Goal: Transaction & Acquisition: Download file/media

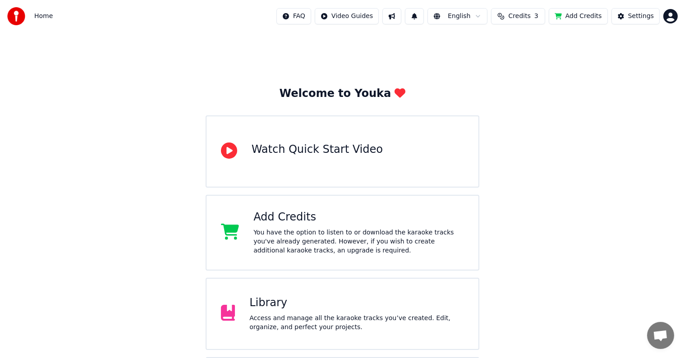
click at [291, 157] on div "Watch Quick Start Video" at bounding box center [317, 152] width 131 height 18
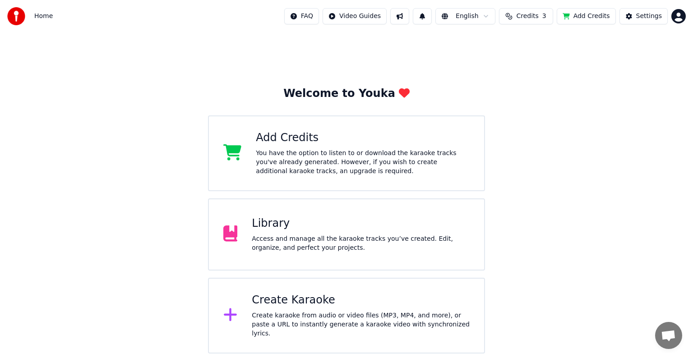
click at [305, 248] on div "Access and manage all the karaoke tracks you’ve created. Edit, organize, and pe…" at bounding box center [361, 244] width 218 height 18
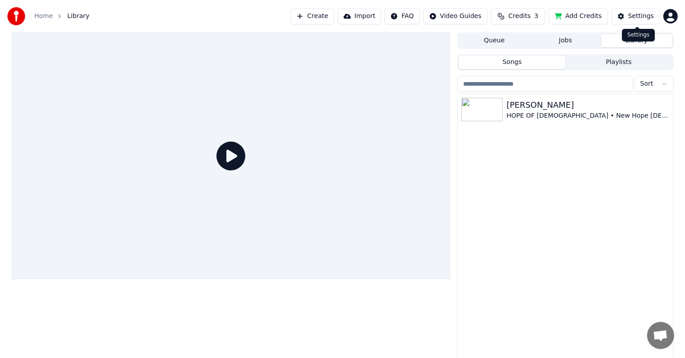
click at [629, 15] on button "Settings" at bounding box center [636, 16] width 48 height 16
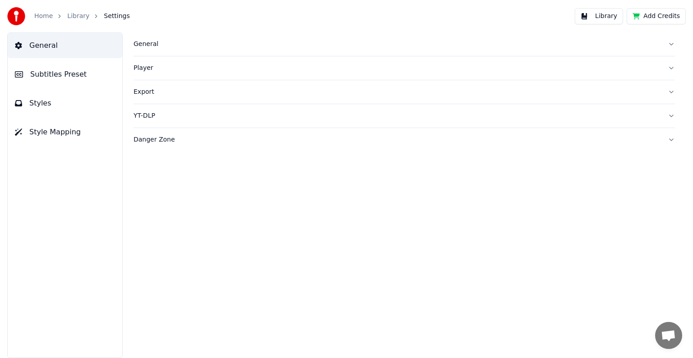
click at [63, 74] on span "Subtitles Preset" at bounding box center [58, 74] width 56 height 11
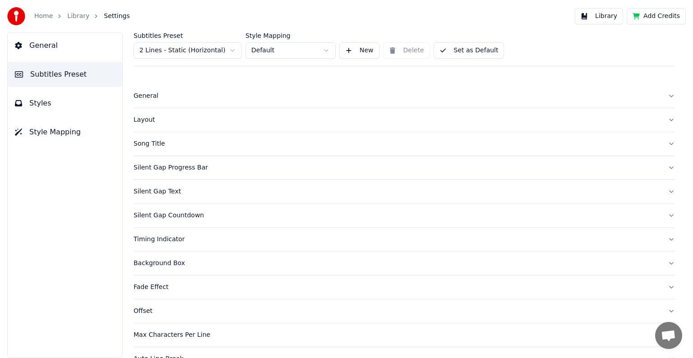
click at [69, 92] on button "Styles" at bounding box center [65, 103] width 115 height 25
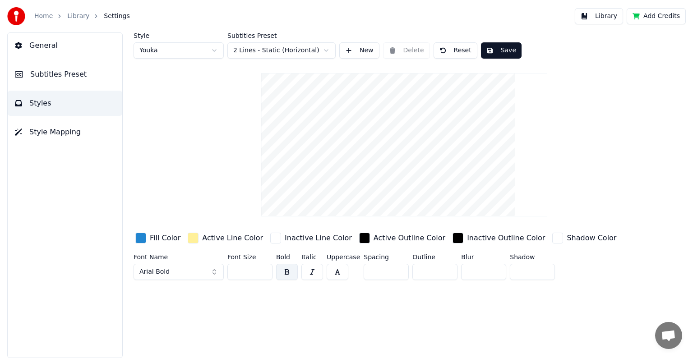
click at [302, 268] on button "button" at bounding box center [312, 272] width 22 height 16
click at [291, 268] on button "button" at bounding box center [287, 272] width 22 height 16
click at [211, 273] on button "Arial Bold" at bounding box center [179, 272] width 90 height 16
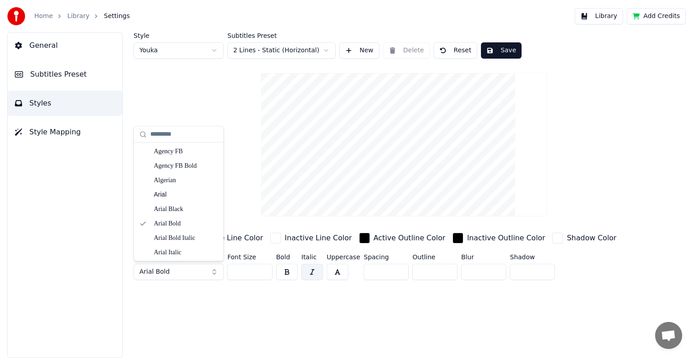
click at [213, 273] on button "Arial Bold" at bounding box center [179, 272] width 90 height 16
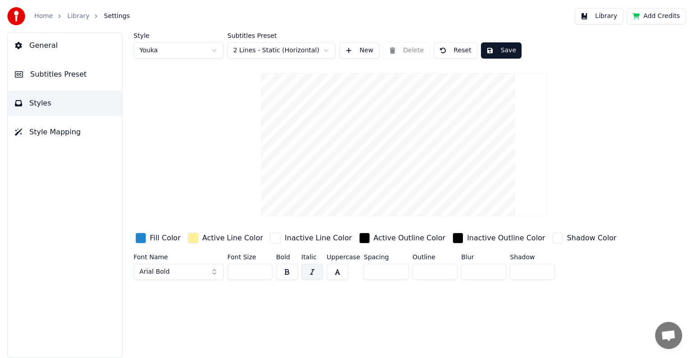
click at [213, 266] on button "Arial Bold" at bounding box center [179, 272] width 90 height 16
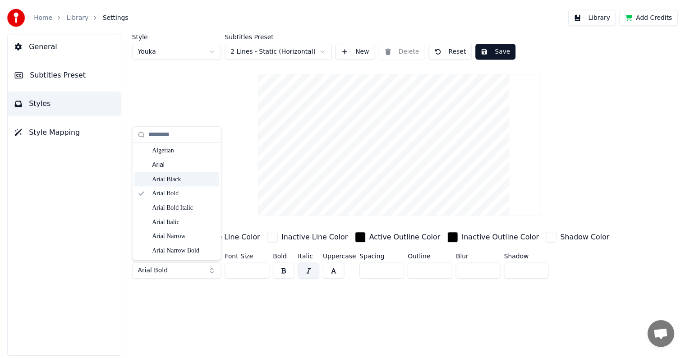
scroll to position [45, 0]
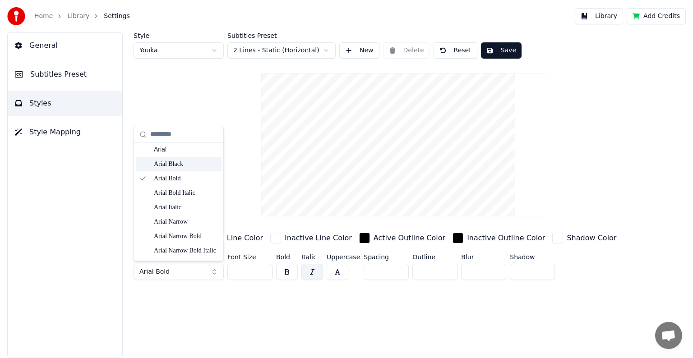
click at [173, 161] on div "Arial Black" at bounding box center [186, 164] width 64 height 9
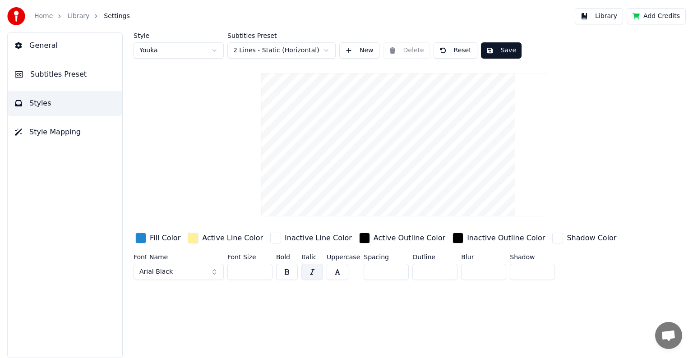
click at [264, 270] on input "**" at bounding box center [249, 272] width 45 height 16
click at [263, 271] on input "**" at bounding box center [249, 272] width 45 height 16
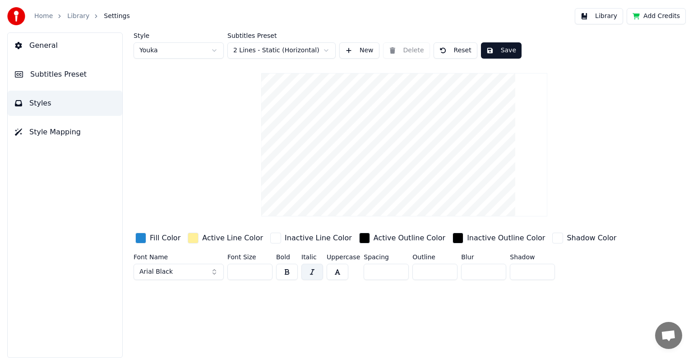
click at [263, 271] on input "**" at bounding box center [249, 272] width 45 height 16
click at [263, 274] on input "**" at bounding box center [249, 272] width 45 height 16
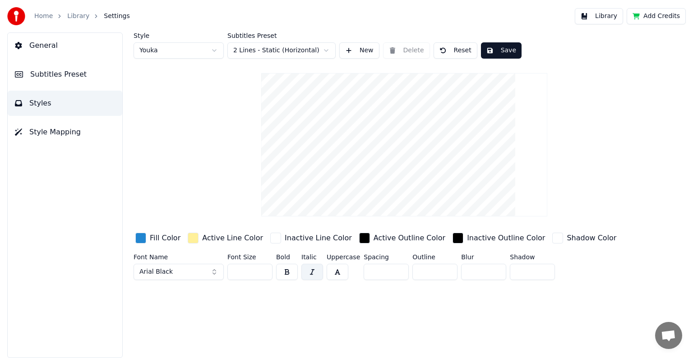
click at [263, 274] on input "**" at bounding box center [249, 272] width 45 height 16
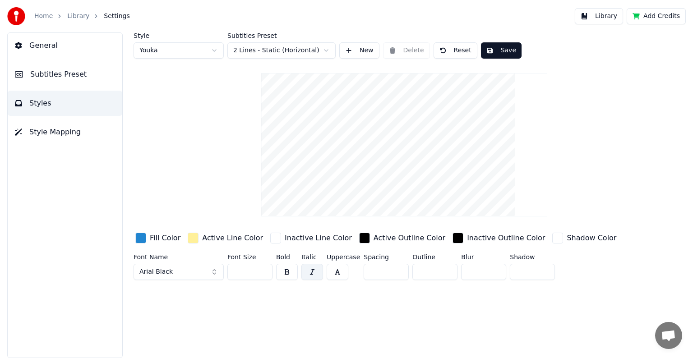
click at [263, 274] on input "**" at bounding box center [249, 272] width 45 height 16
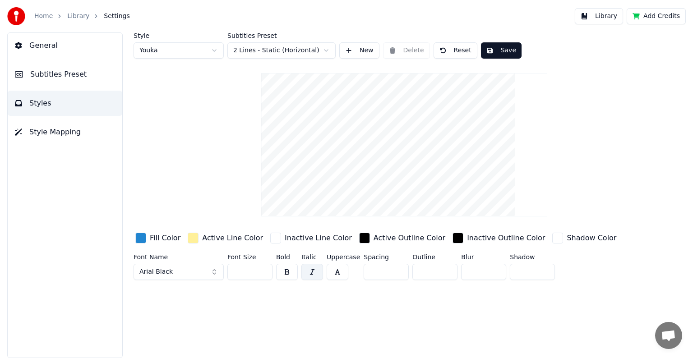
click at [263, 274] on input "**" at bounding box center [249, 272] width 45 height 16
drag, startPoint x: 254, startPoint y: 271, endPoint x: 225, endPoint y: 269, distance: 28.9
click at [225, 269] on div "Font Name Arial Black Font Size ** Bold Italic Uppercase Spacing * Outline * Bl…" at bounding box center [376, 269] width 485 height 30
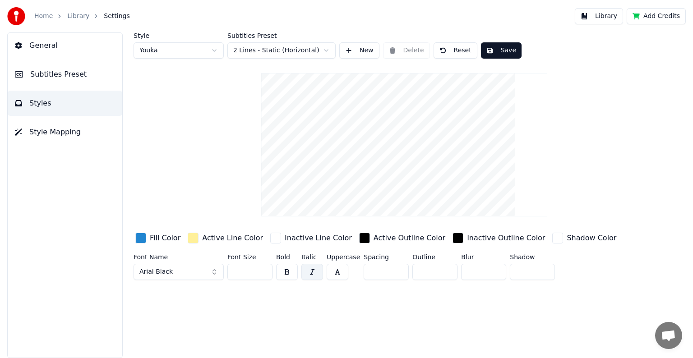
type input "***"
click at [292, 267] on button "button" at bounding box center [287, 272] width 22 height 16
click at [295, 270] on button "button" at bounding box center [287, 272] width 22 height 16
click at [296, 271] on button "button" at bounding box center [287, 272] width 22 height 16
click at [316, 271] on button "button" at bounding box center [312, 272] width 22 height 16
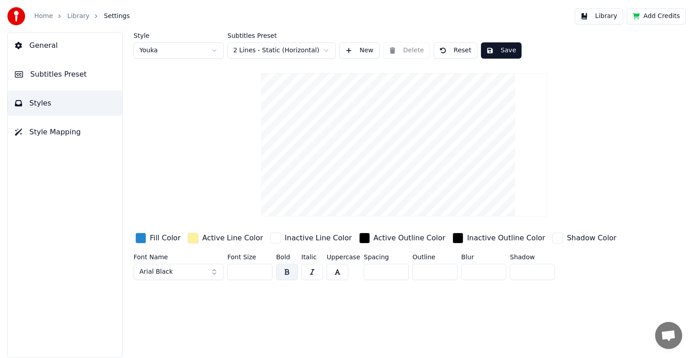
click at [338, 272] on button "button" at bounding box center [338, 272] width 22 height 16
click at [491, 52] on button "Save" at bounding box center [501, 50] width 41 height 16
click at [55, 44] on button "General" at bounding box center [65, 45] width 115 height 25
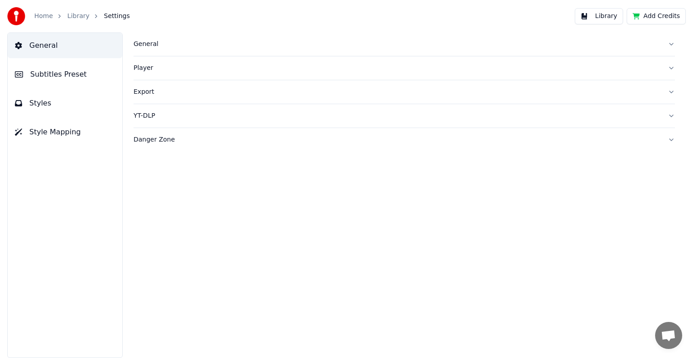
click at [49, 141] on button "Style Mapping" at bounding box center [65, 132] width 115 height 25
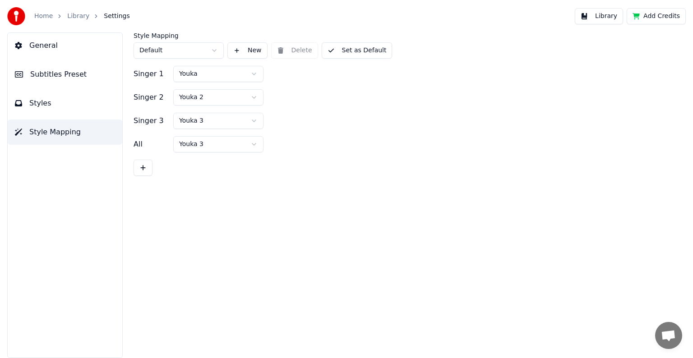
click at [49, 18] on link "Home" at bounding box center [43, 16] width 18 height 9
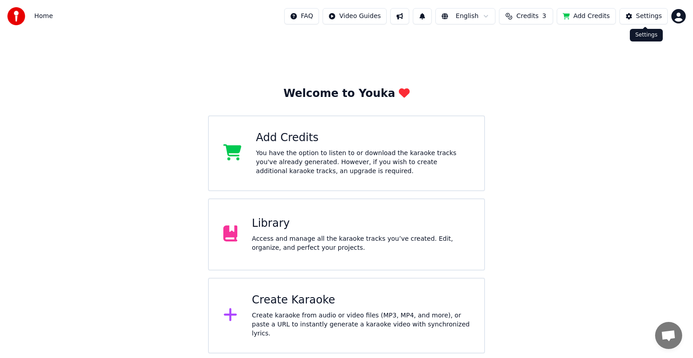
click at [652, 18] on div "Settings" at bounding box center [649, 16] width 26 height 9
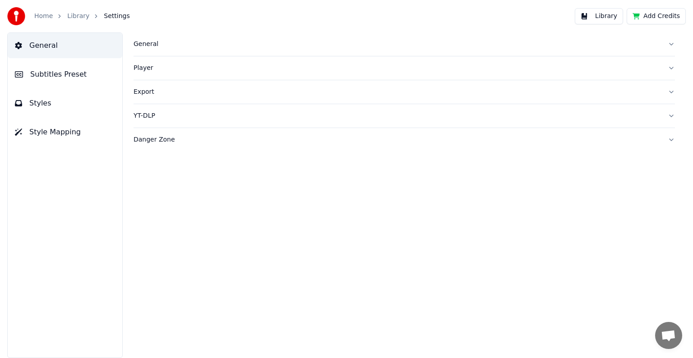
click at [77, 15] on link "Library" at bounding box center [78, 16] width 22 height 9
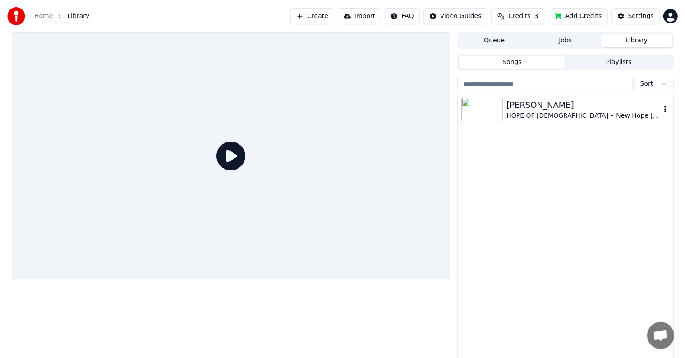
click at [545, 112] on div "HOPE OF [DEMOGRAPHIC_DATA] • New Hope [DEMOGRAPHIC_DATA] of [PERSON_NAME] / Wom…" at bounding box center [584, 115] width 154 height 9
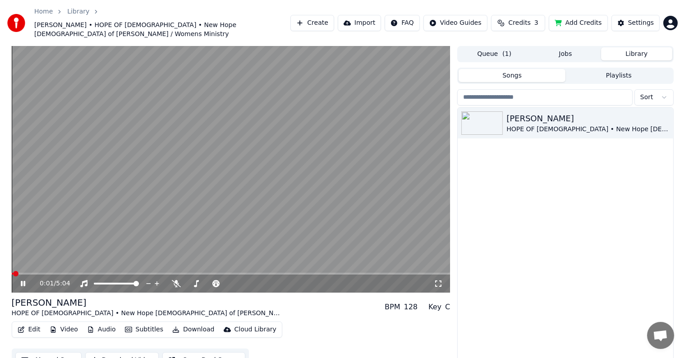
click at [22, 281] on icon at bounding box center [23, 283] width 5 height 5
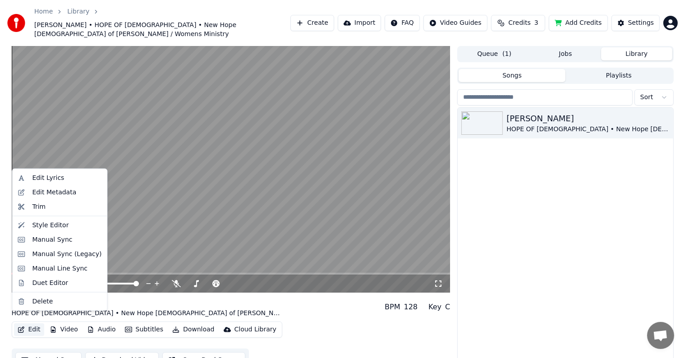
click at [30, 323] on button "Edit" at bounding box center [29, 329] width 30 height 13
click at [51, 175] on div "Edit Lyrics" at bounding box center [48, 178] width 32 height 9
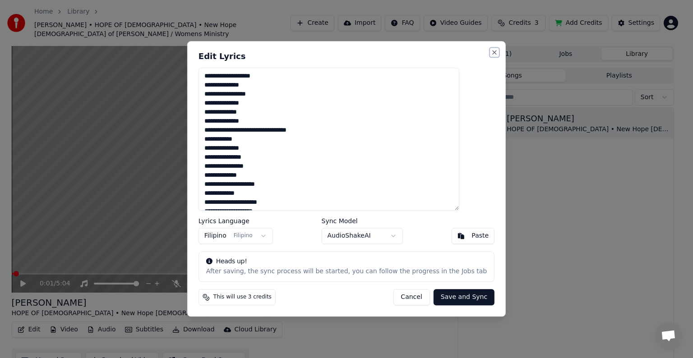
click at [491, 51] on button "Close" at bounding box center [494, 52] width 7 height 7
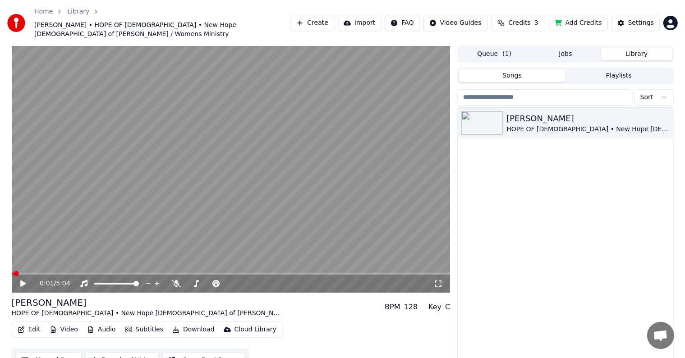
click at [494, 47] on button "Queue ( 1 )" at bounding box center [494, 53] width 71 height 13
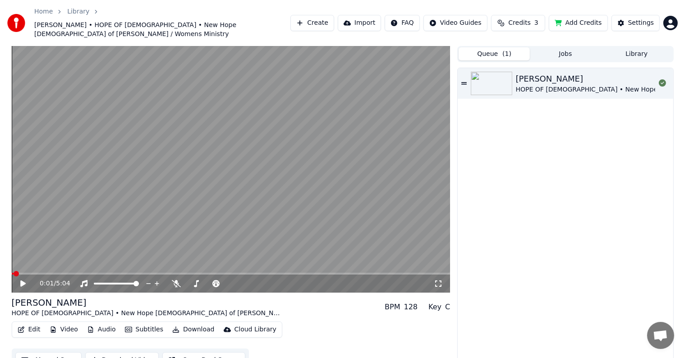
click at [568, 47] on button "Jobs" at bounding box center [565, 53] width 71 height 13
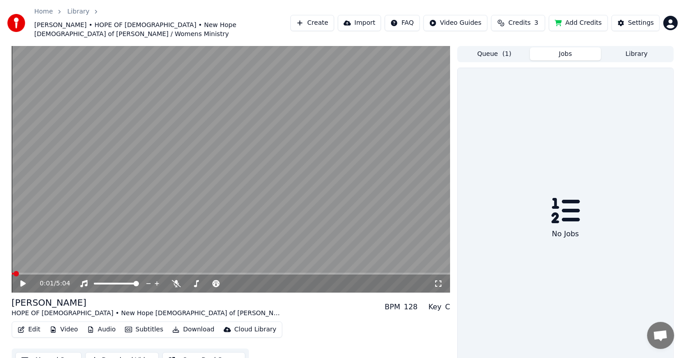
drag, startPoint x: 523, startPoint y: 48, endPoint x: 514, endPoint y: 42, distance: 10.8
click at [523, 48] on button "Queue ( 1 )" at bounding box center [494, 53] width 71 height 13
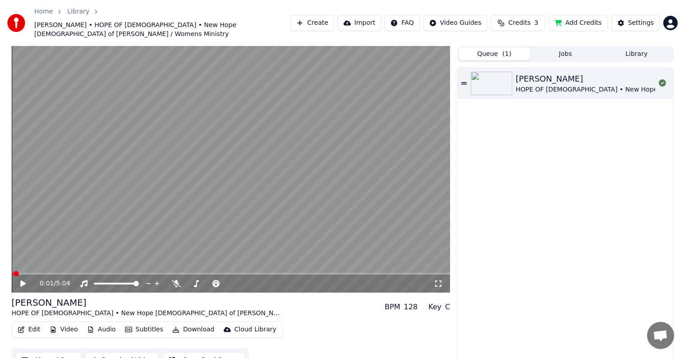
click at [573, 47] on button "Jobs" at bounding box center [565, 53] width 71 height 13
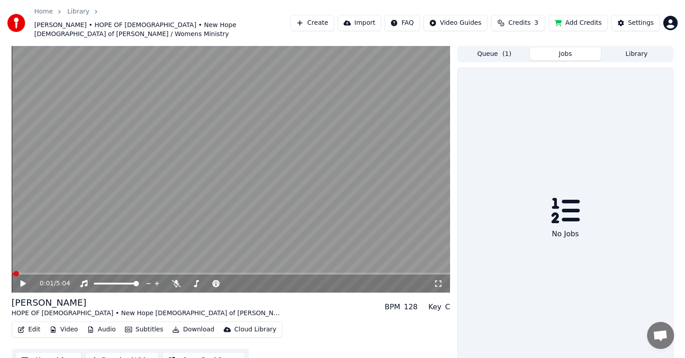
drag, startPoint x: 488, startPoint y: 55, endPoint x: 510, endPoint y: 51, distance: 22.7
click at [489, 55] on div "Queue ( 1 ) Jobs Library No Jobs" at bounding box center [565, 209] width 216 height 326
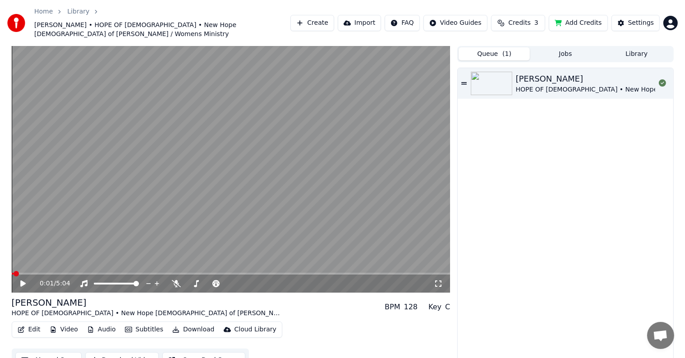
click at [509, 50] on span "( 1 )" at bounding box center [507, 54] width 9 height 9
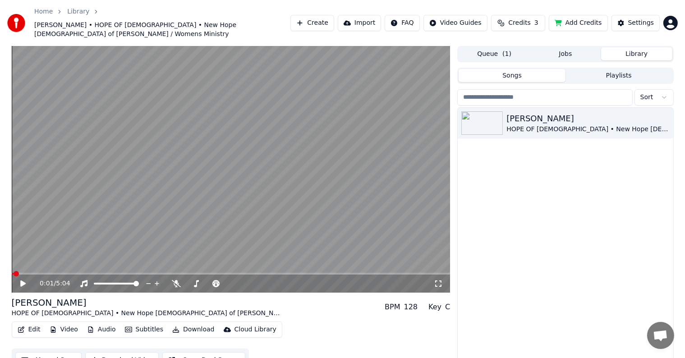
drag, startPoint x: 654, startPoint y: 45, endPoint x: 638, endPoint y: 45, distance: 15.8
click at [653, 47] on button "Library" at bounding box center [636, 53] width 71 height 13
click at [595, 71] on button "Playlists" at bounding box center [619, 75] width 107 height 13
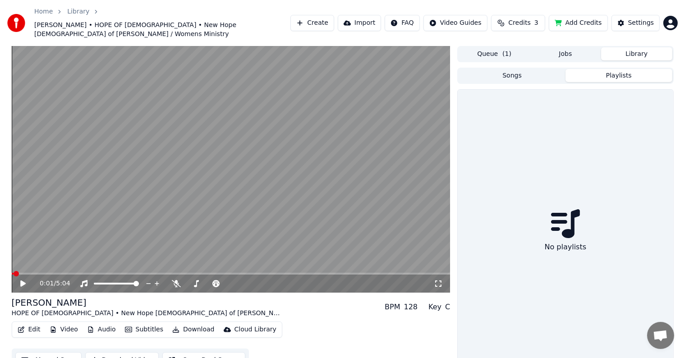
click at [518, 69] on button "Songs" at bounding box center [512, 75] width 107 height 13
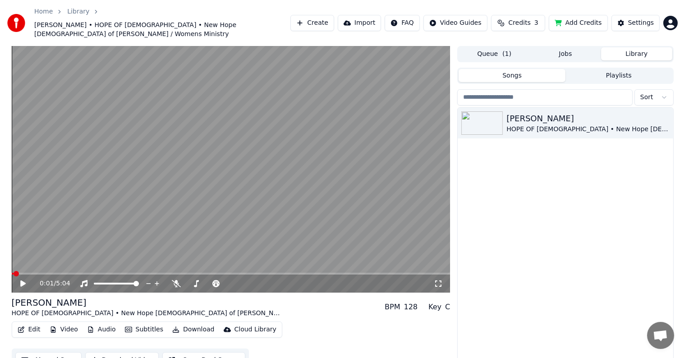
click at [551, 190] on div "[PERSON_NAME] HOPE OF [DEMOGRAPHIC_DATA] • New Hope [DEMOGRAPHIC_DATA] of [PERS…" at bounding box center [565, 242] width 215 height 268
click at [563, 125] on div "HOPE OF [DEMOGRAPHIC_DATA] • New Hope [DEMOGRAPHIC_DATA] of [PERSON_NAME] / Wom…" at bounding box center [584, 129] width 154 height 9
click at [662, 119] on icon "button" at bounding box center [665, 122] width 9 height 7
click at [560, 173] on div "[PERSON_NAME] HOPE OF [DEMOGRAPHIC_DATA] • New Hope [DEMOGRAPHIC_DATA] of [PERS…" at bounding box center [565, 242] width 215 height 268
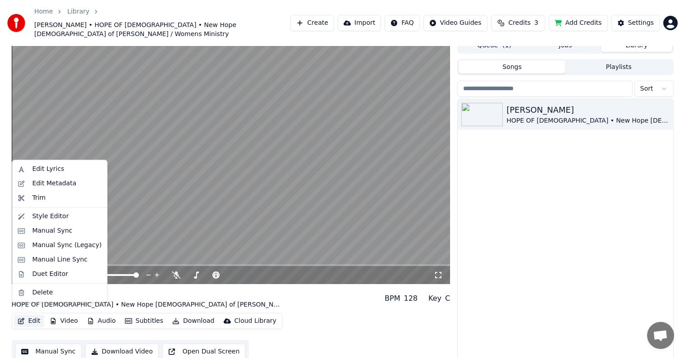
click at [30, 315] on button "Edit" at bounding box center [29, 321] width 30 height 13
click at [43, 216] on div "Style Editor" at bounding box center [50, 216] width 37 height 9
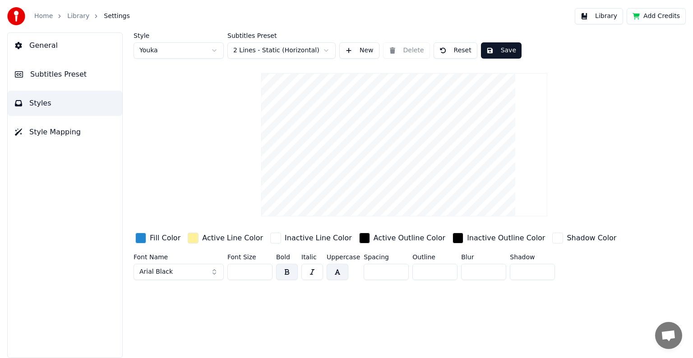
click at [493, 50] on button "Save" at bounding box center [501, 50] width 41 height 16
click at [78, 15] on link "Library" at bounding box center [78, 16] width 22 height 9
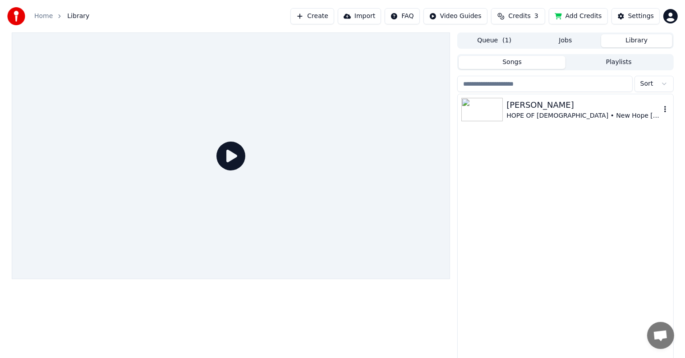
click at [522, 109] on div "[PERSON_NAME]" at bounding box center [584, 105] width 154 height 13
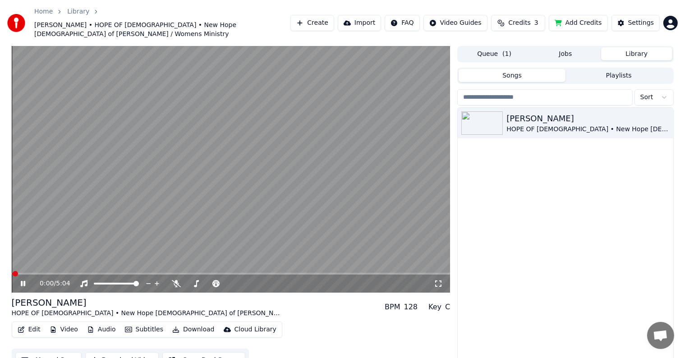
click at [43, 273] on span at bounding box center [231, 274] width 439 height 2
click at [39, 262] on video at bounding box center [231, 169] width 439 height 247
click at [41, 263] on video at bounding box center [231, 169] width 439 height 247
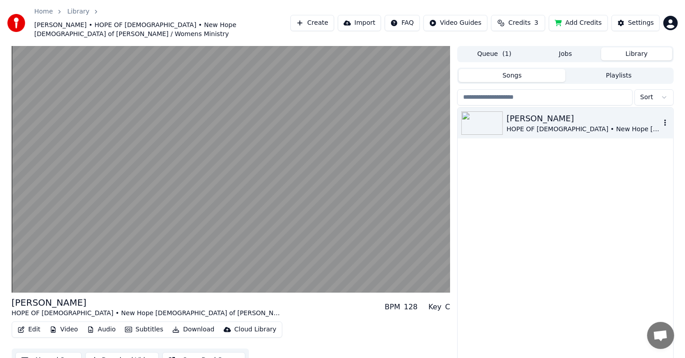
click at [663, 119] on icon "button" at bounding box center [665, 122] width 9 height 7
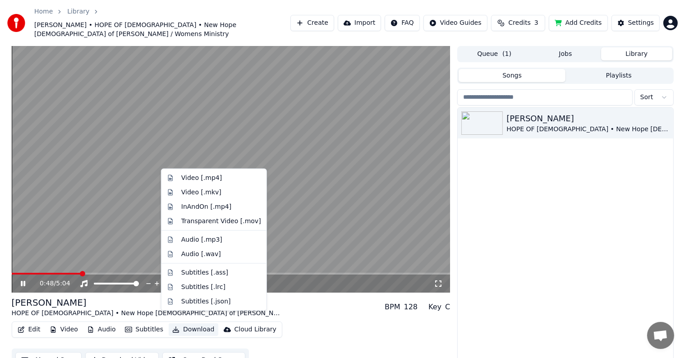
click at [183, 323] on button "Download" at bounding box center [194, 329] width 50 height 13
click at [196, 180] on div "Video [.mp4]" at bounding box center [201, 178] width 41 height 9
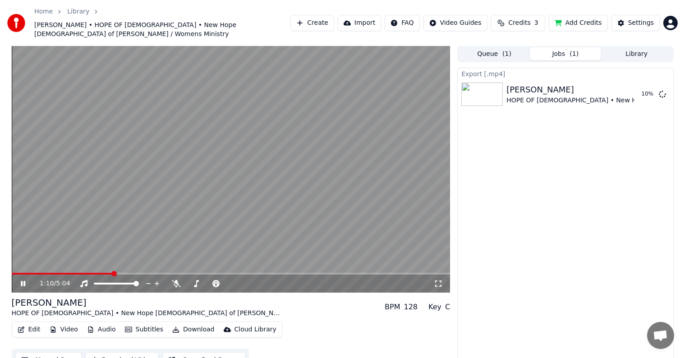
click at [22, 281] on icon at bounding box center [23, 283] width 5 height 5
